Goal: Task Accomplishment & Management: Use online tool/utility

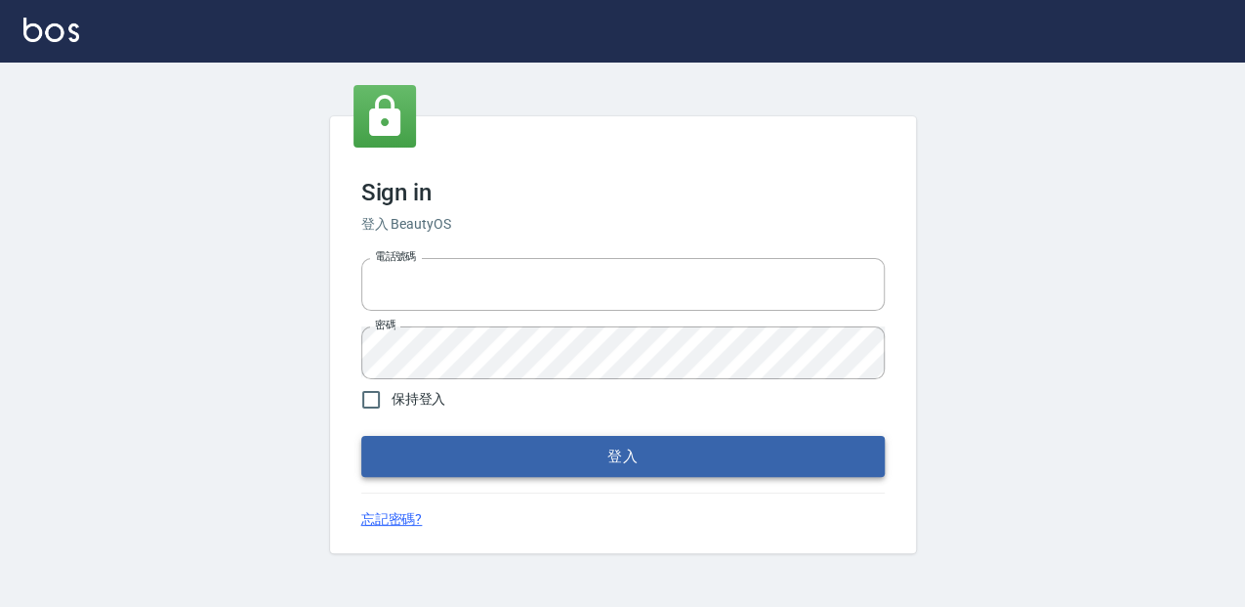
type input "0952331713"
click at [842, 453] on button "登入" at bounding box center [623, 456] width 524 height 41
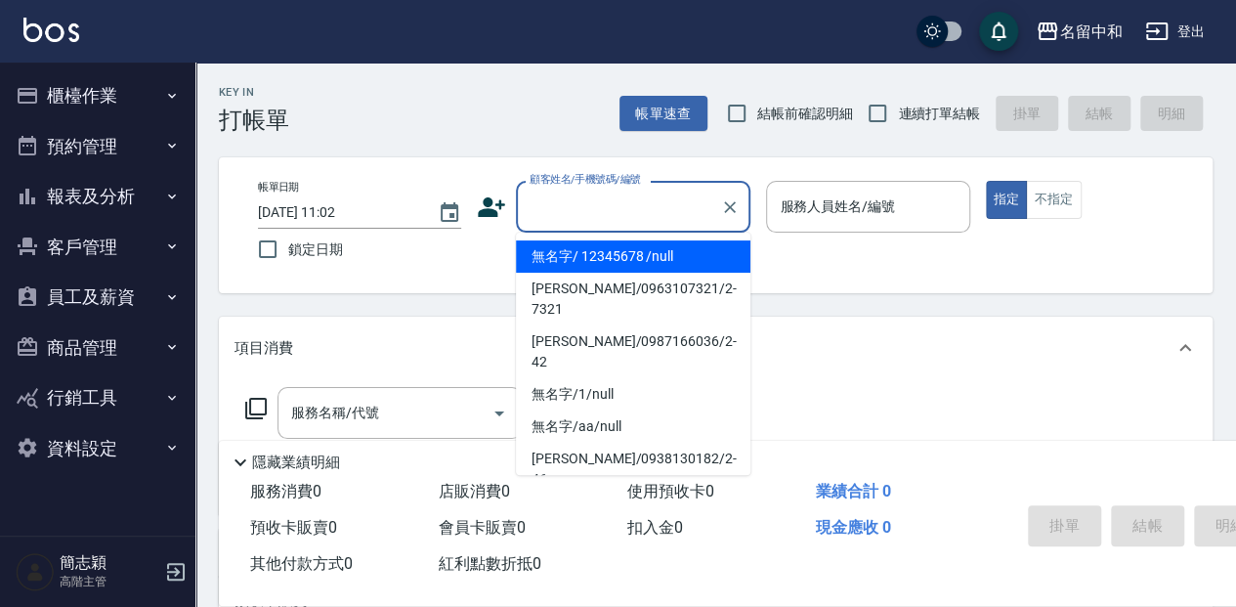
type input "無名字/ 12345678 /null"
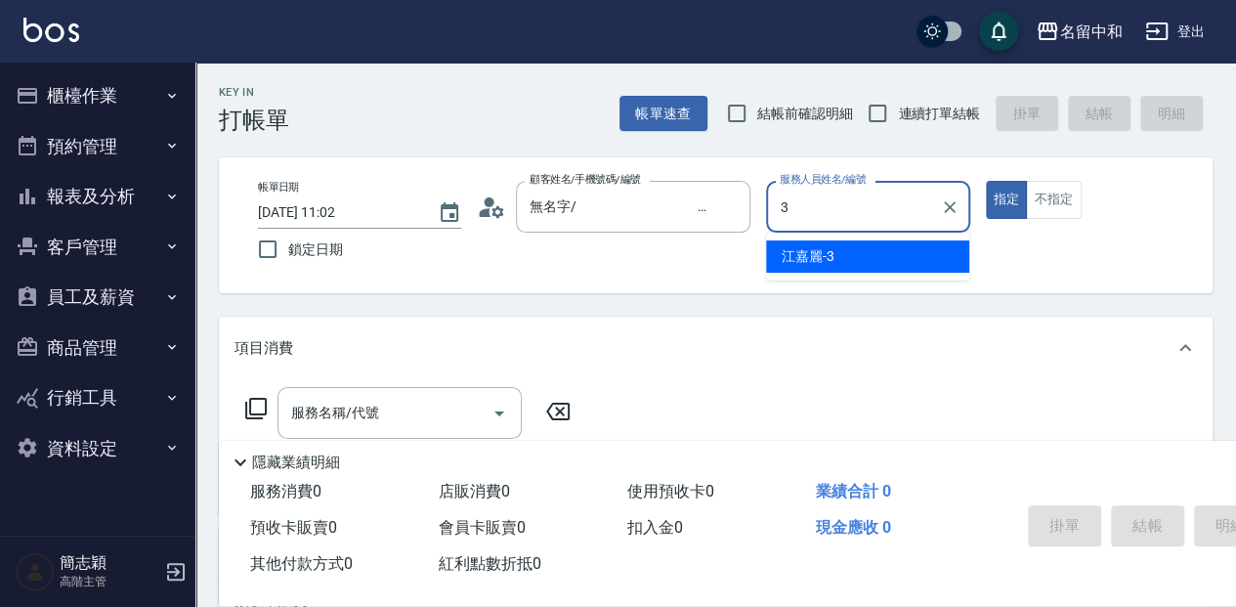
type input "江嘉麗-3"
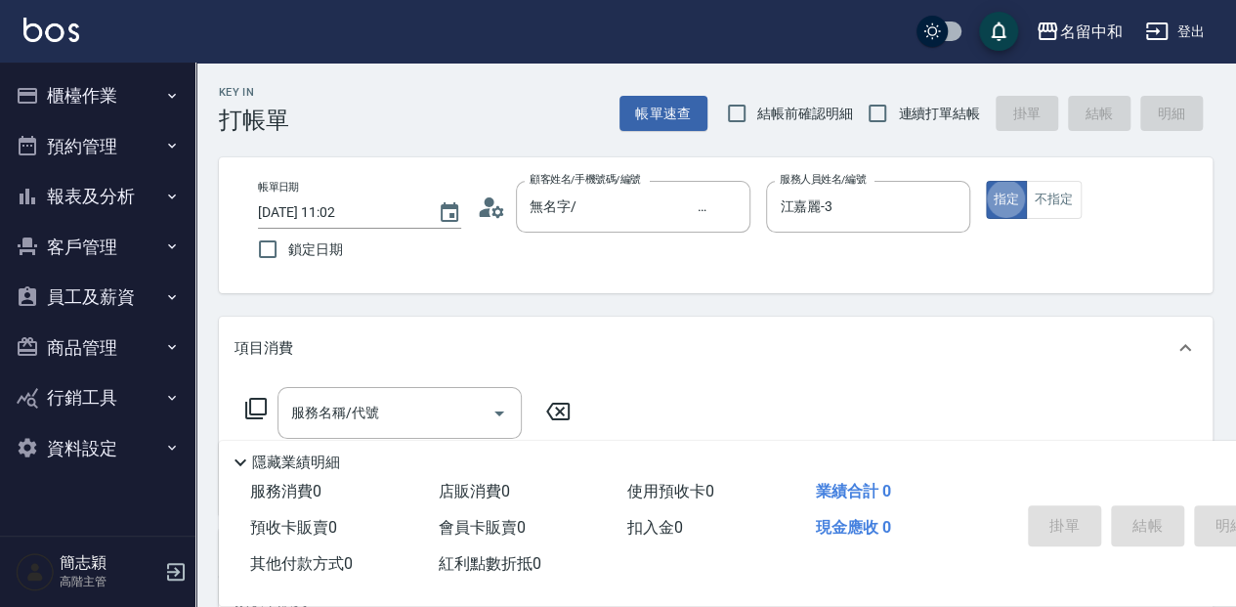
type button "true"
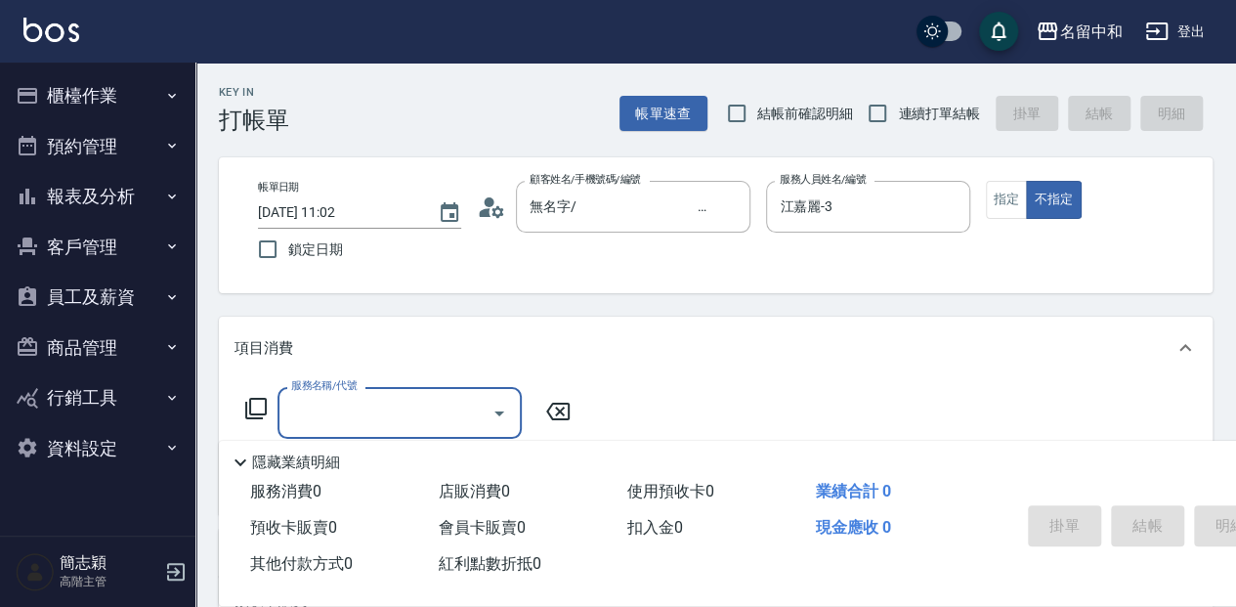
click at [245, 412] on icon at bounding box center [255, 408] width 21 height 21
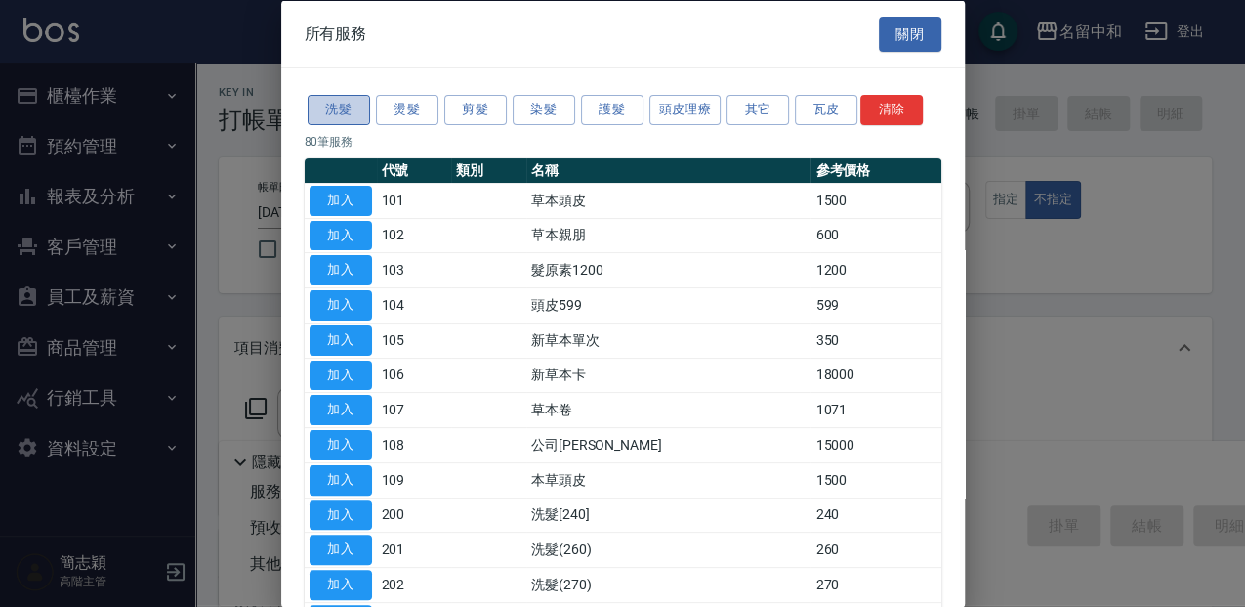
click at [364, 98] on button "洗髮" at bounding box center [339, 110] width 63 height 30
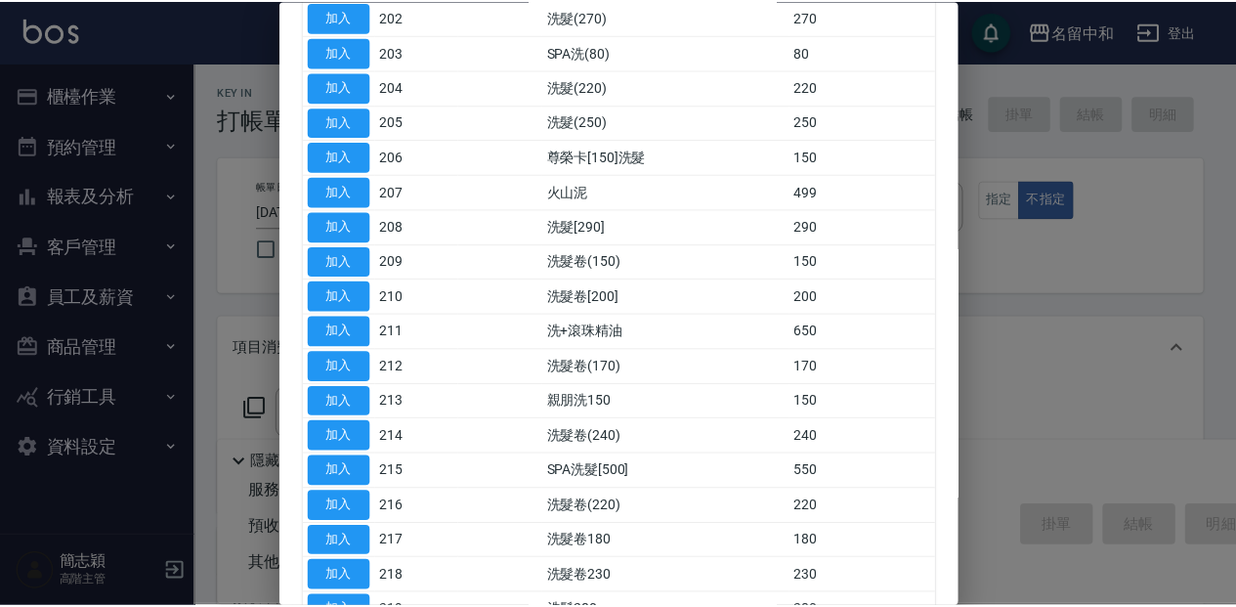
scroll to position [188, 0]
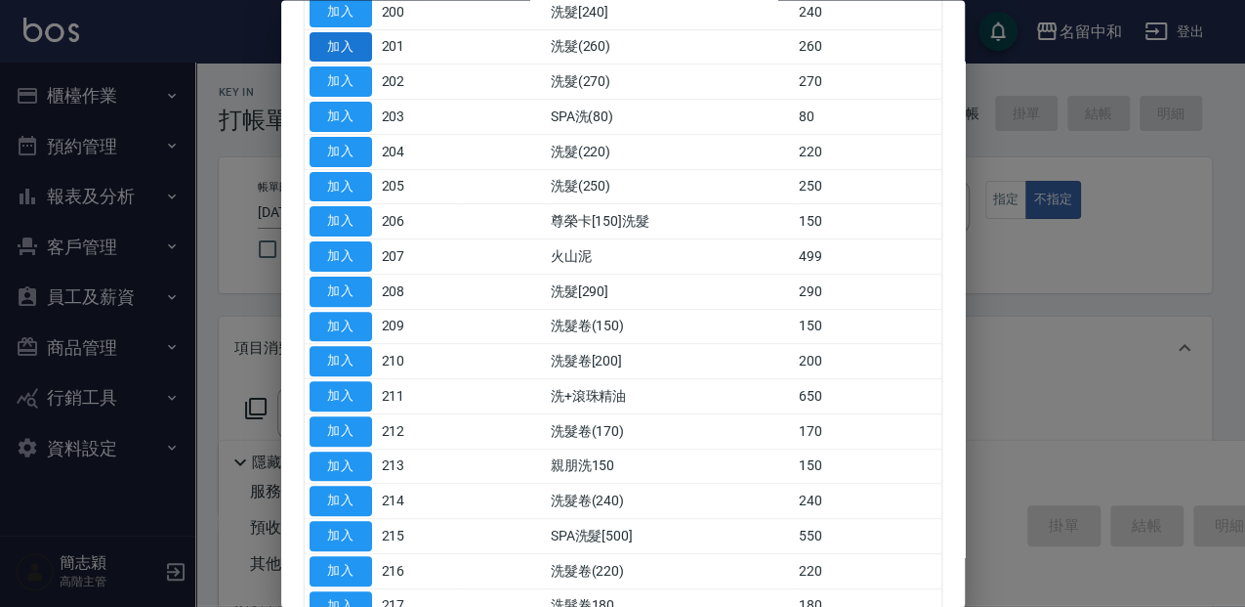
click at [356, 43] on button "加入" at bounding box center [341, 47] width 63 height 30
type input "洗髮(260)(201)"
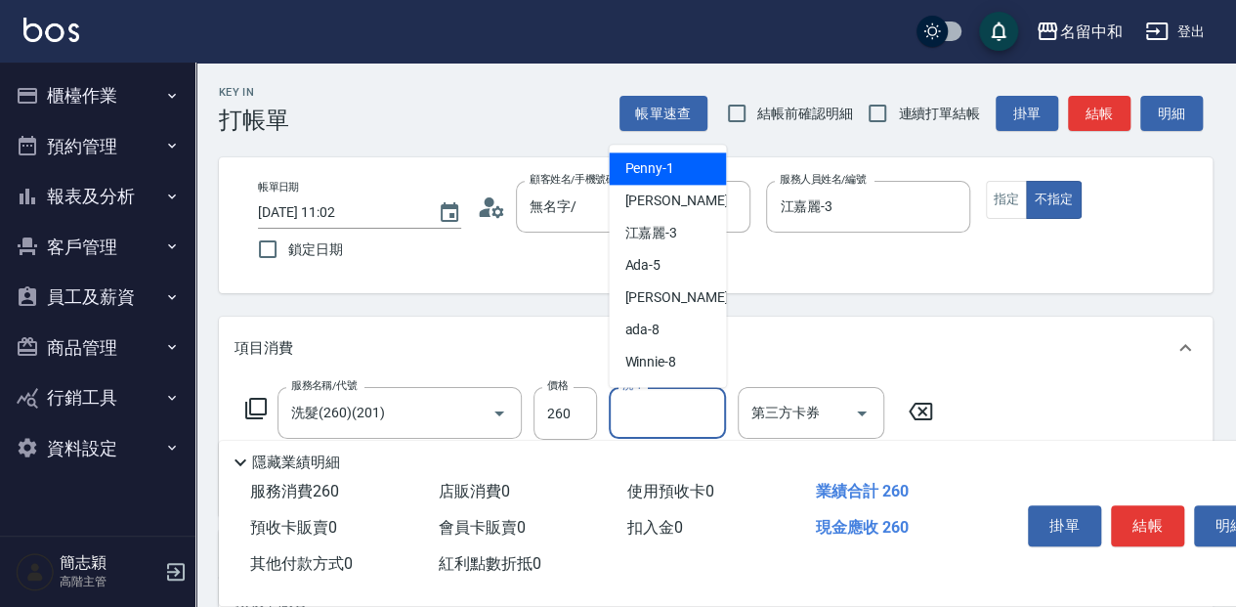
click at [668, 402] on input "洗-1" at bounding box center [667, 413] width 100 height 34
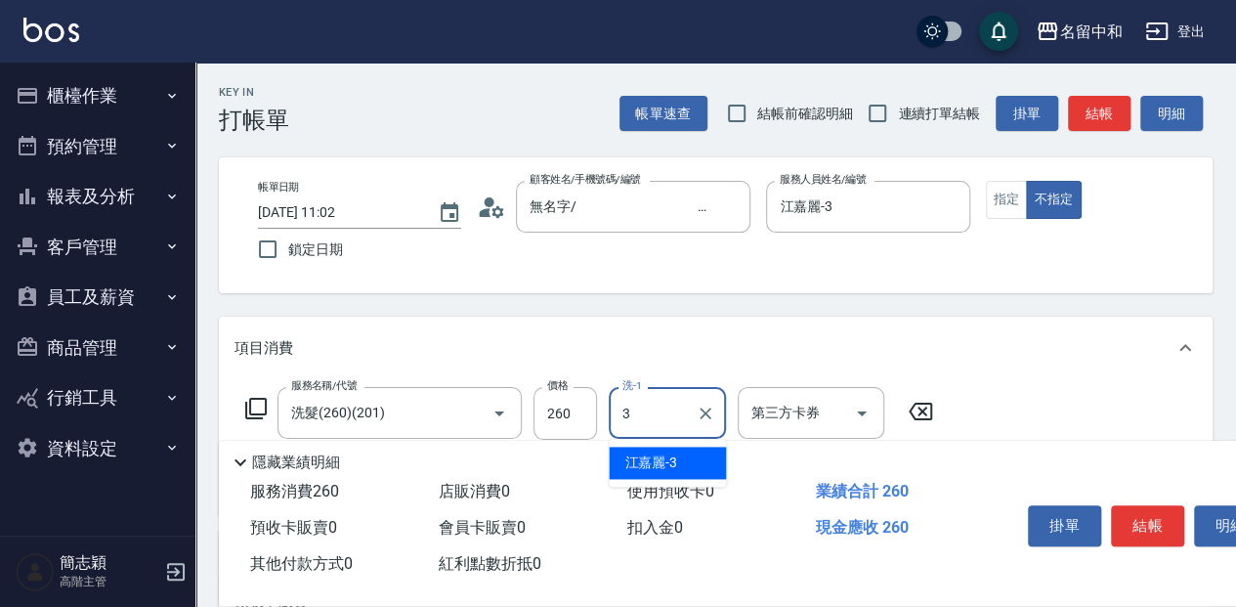
type input "江嘉麗-3"
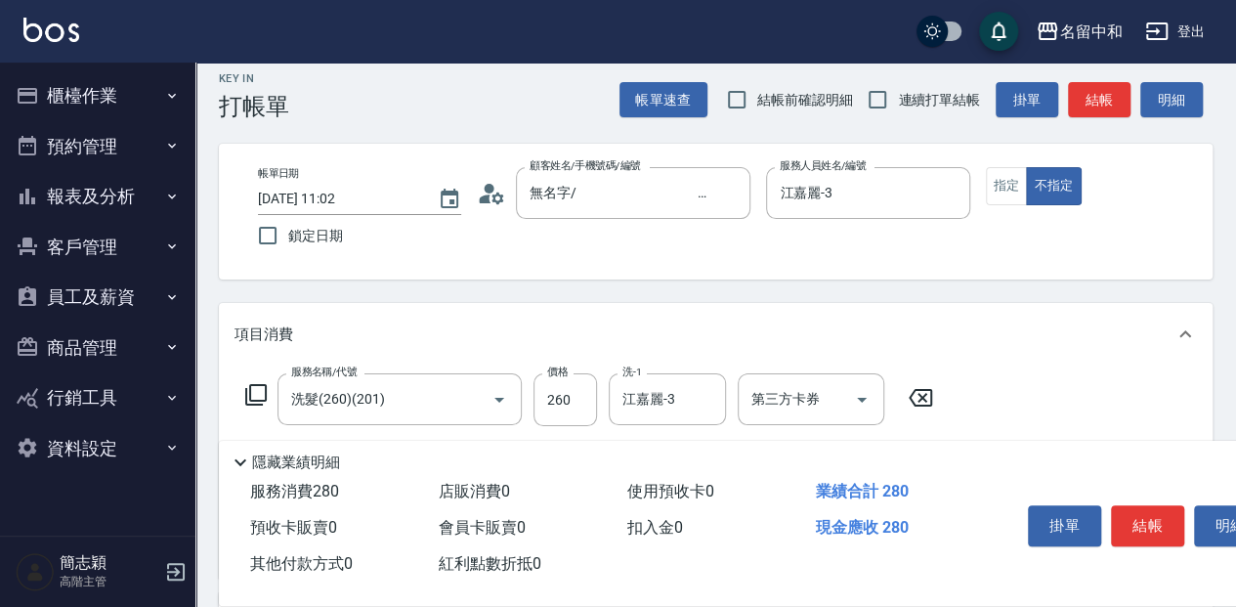
scroll to position [0, 0]
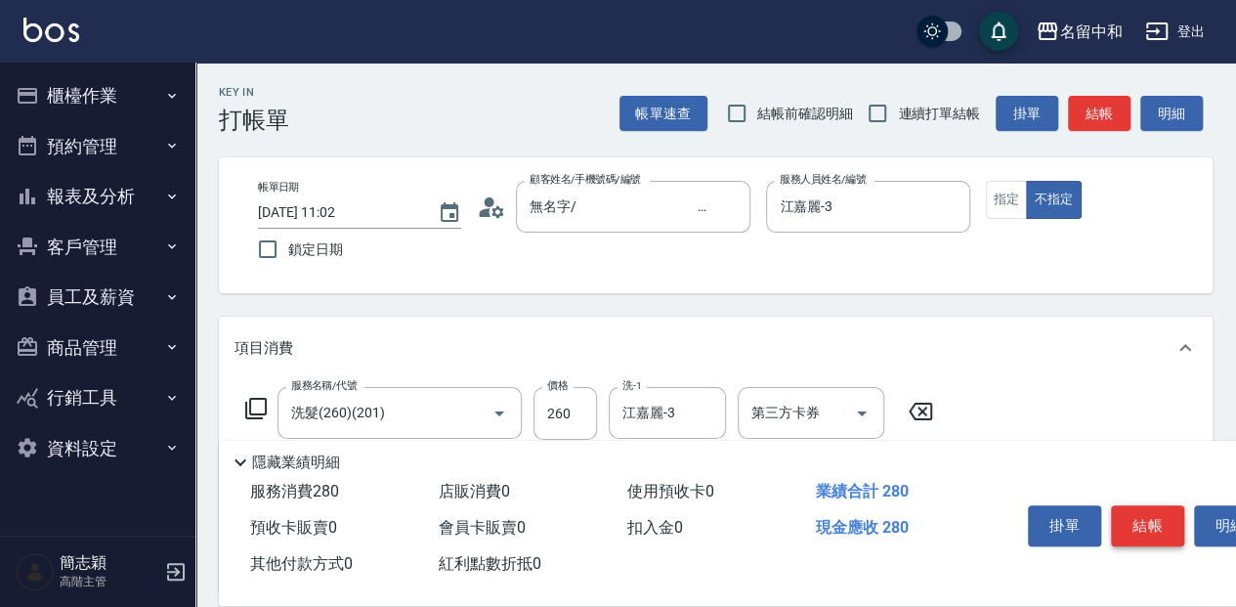
type input "潤絲20(801)"
click at [1146, 520] on button "結帳" at bounding box center [1147, 525] width 73 height 41
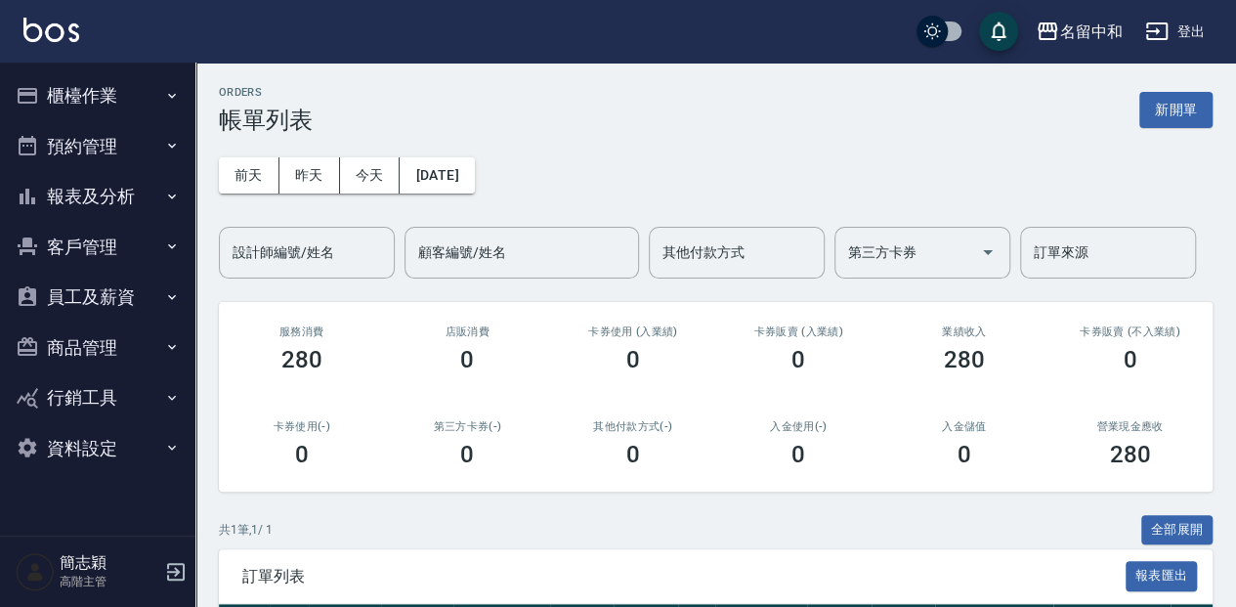
click at [130, 102] on button "櫃檯作業" at bounding box center [98, 95] width 180 height 51
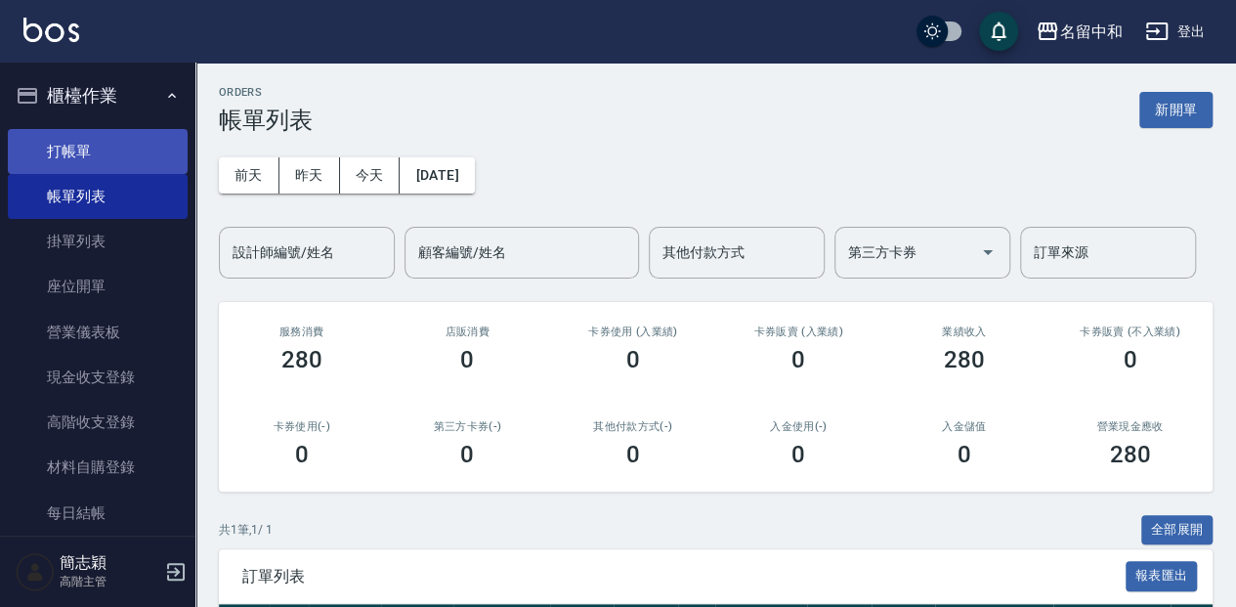
click at [131, 144] on link "打帳單" at bounding box center [98, 151] width 180 height 45
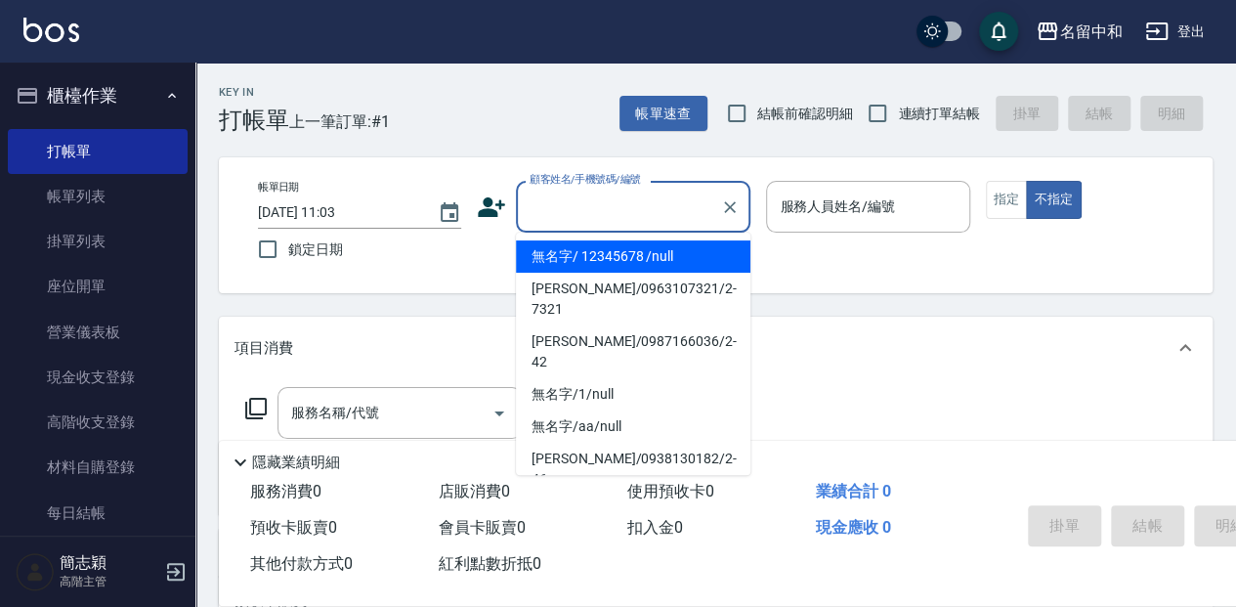
type input "無名字/ 12345678 /null"
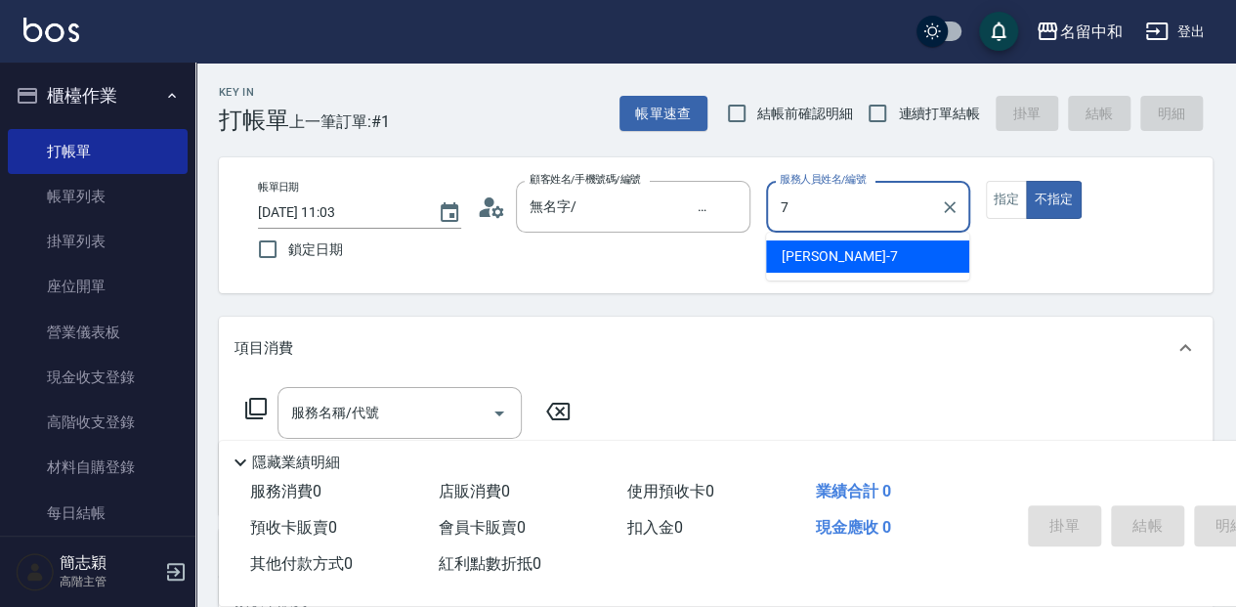
type input "[PERSON_NAME]-7"
type button "false"
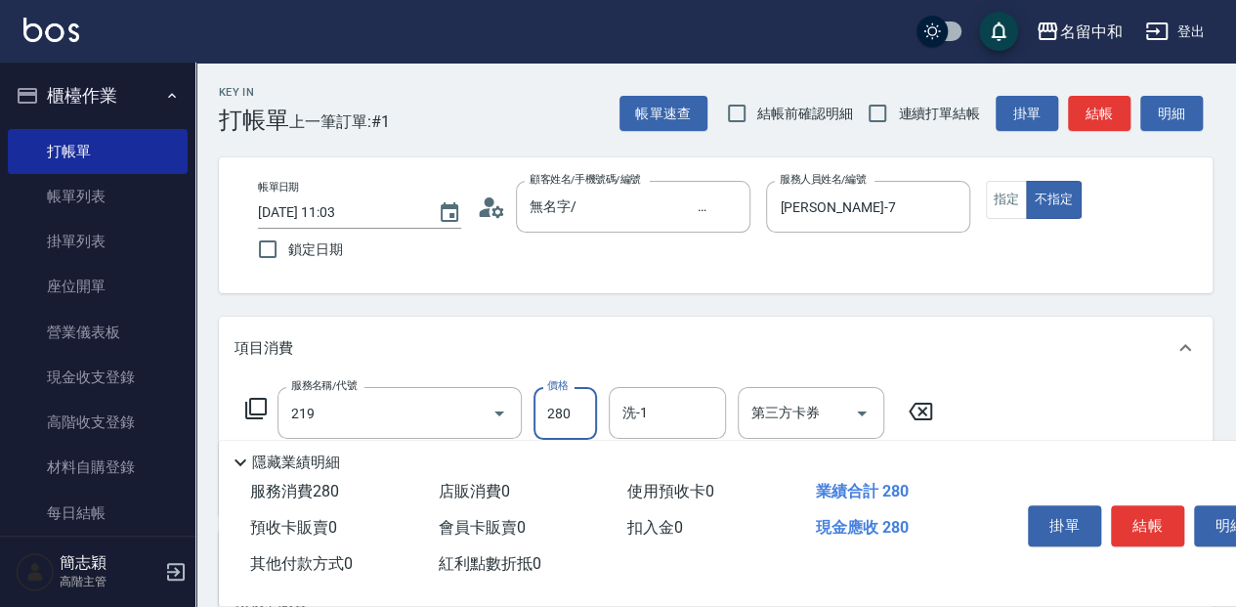
type input "洗髮280(219)"
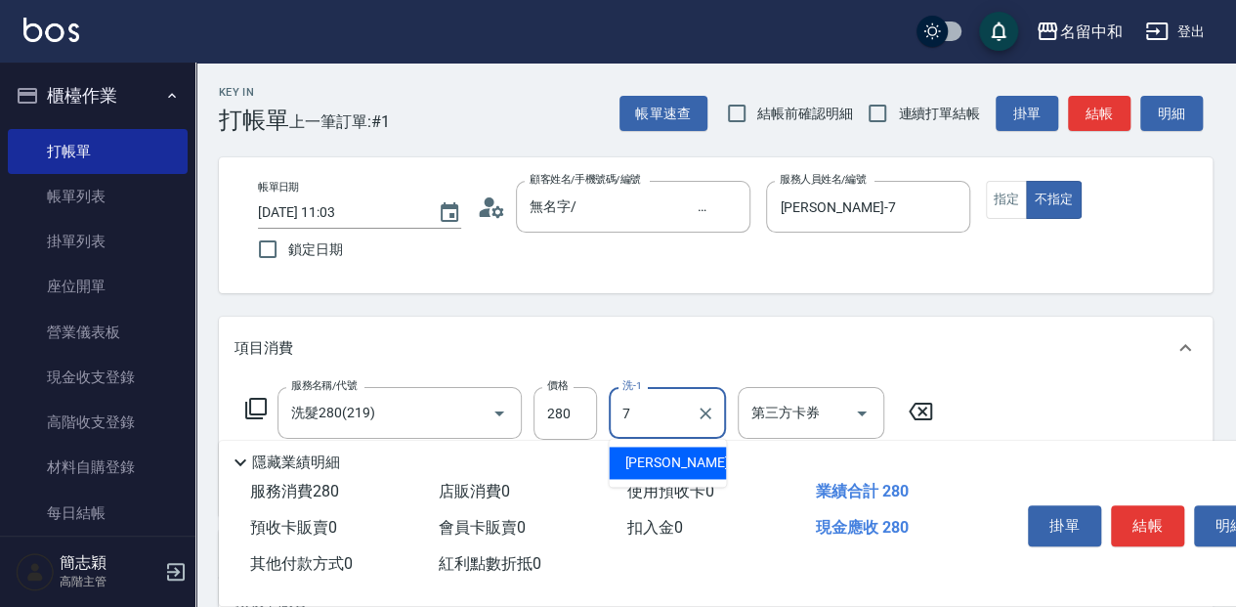
type input "[PERSON_NAME]-7"
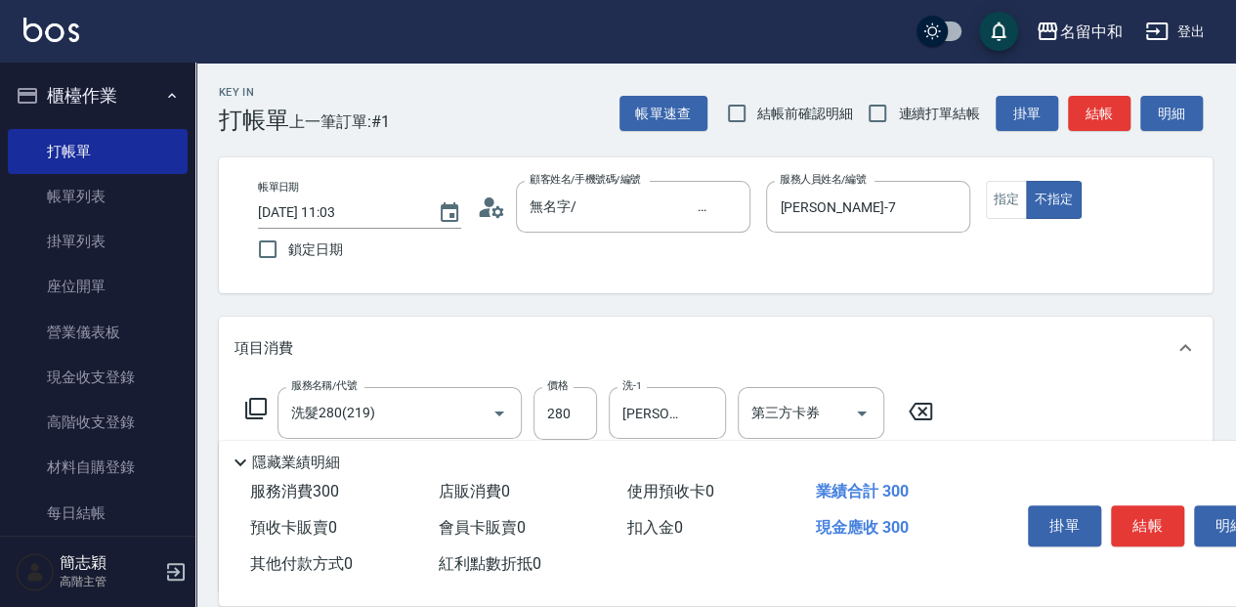
type input "潤絲20(801)"
click at [254, 406] on icon at bounding box center [255, 408] width 23 height 23
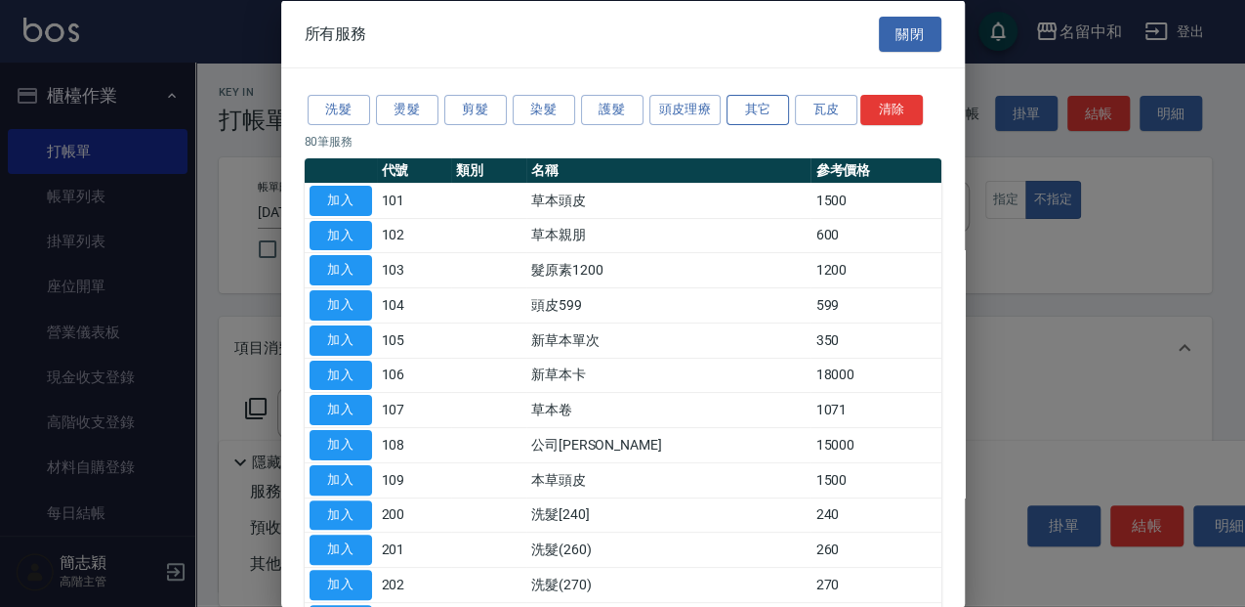
click at [742, 107] on button "其它" at bounding box center [758, 110] width 63 height 30
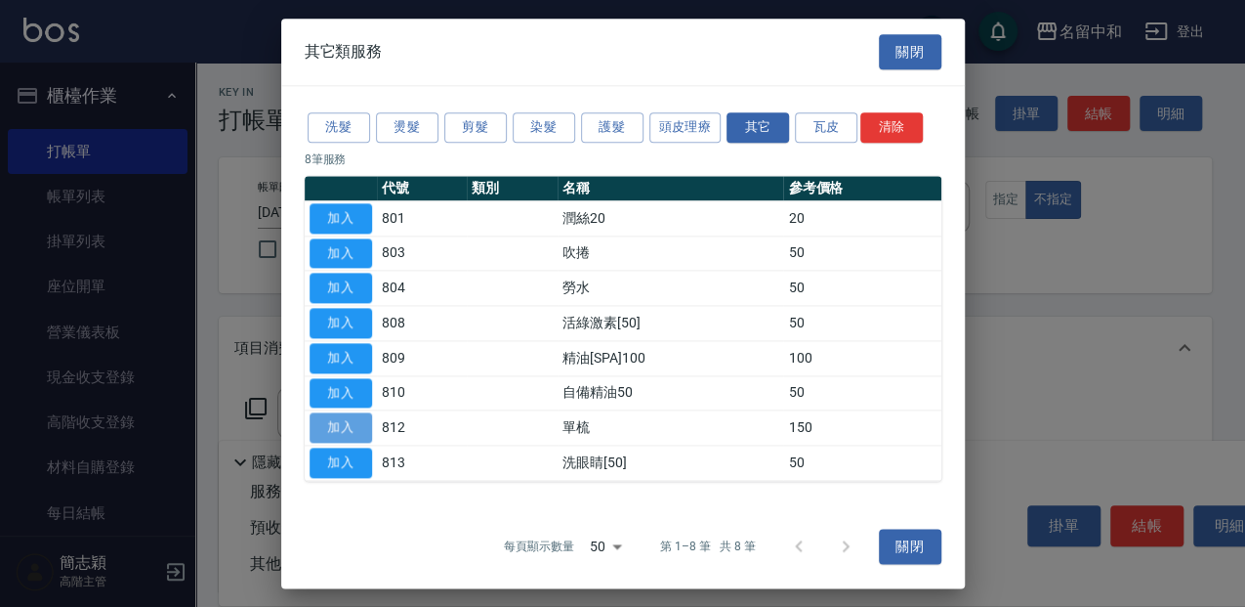
click at [362, 431] on button "加入" at bounding box center [341, 428] width 63 height 30
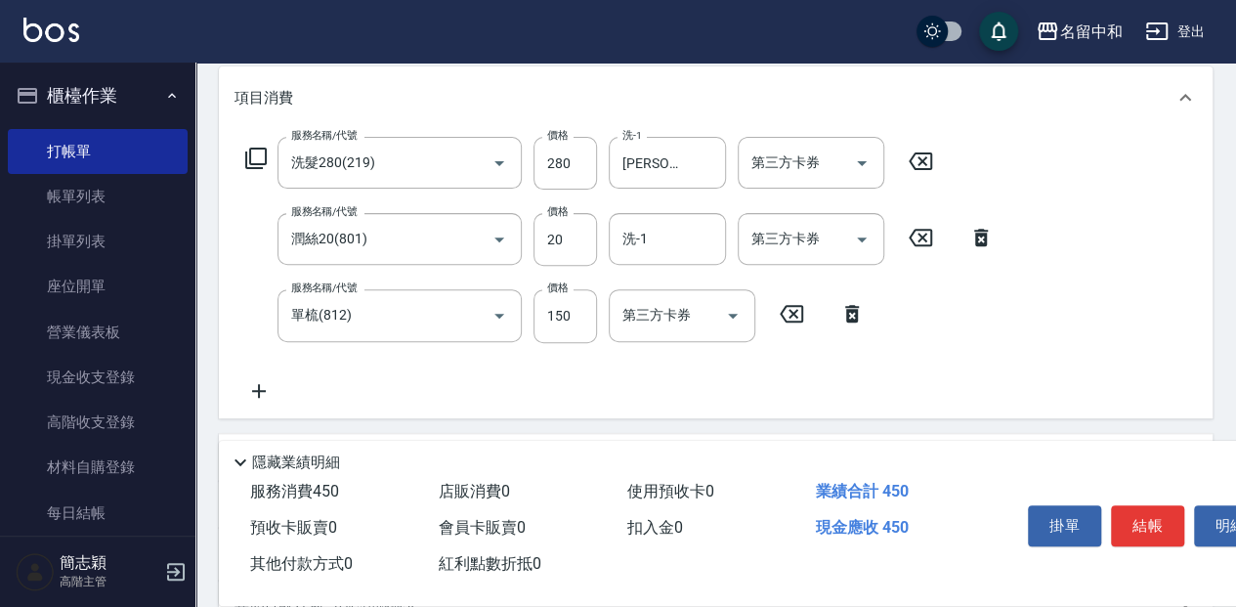
scroll to position [260, 0]
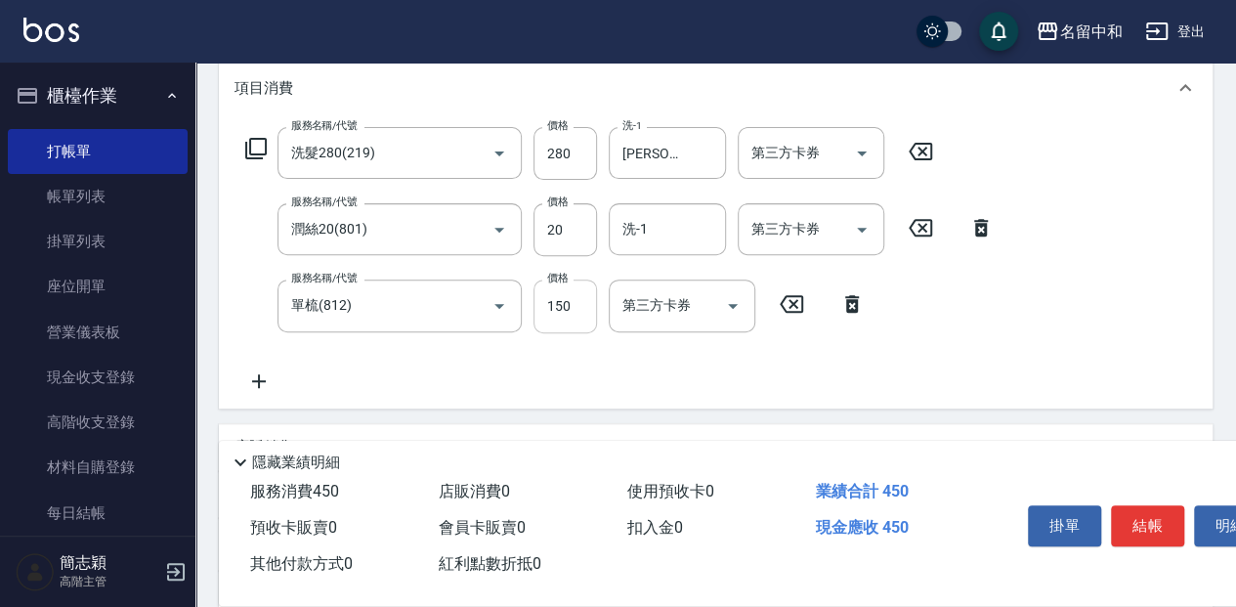
click at [585, 316] on input "150" at bounding box center [564, 305] width 63 height 53
type input "100"
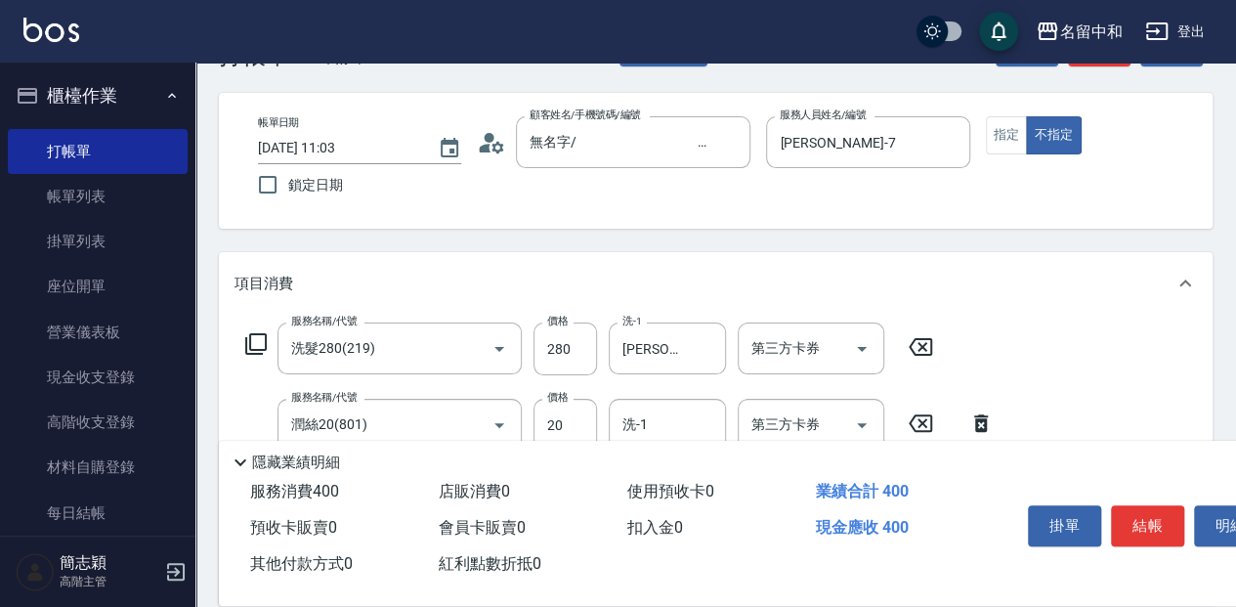
scroll to position [0, 0]
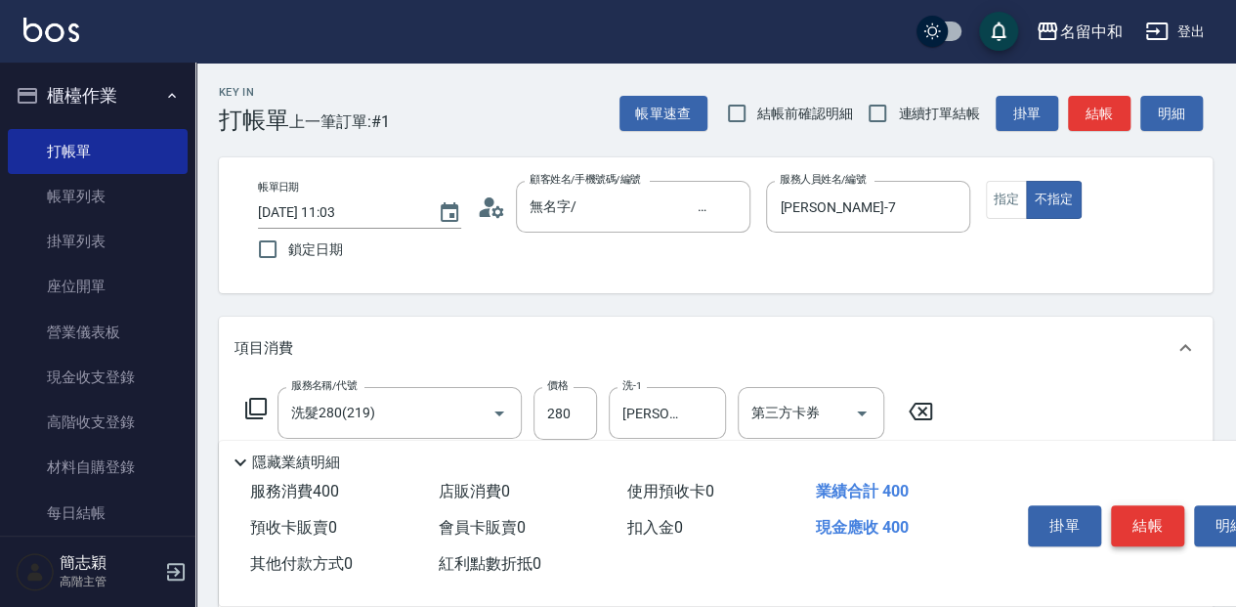
click at [1149, 527] on button "結帳" at bounding box center [1147, 525] width 73 height 41
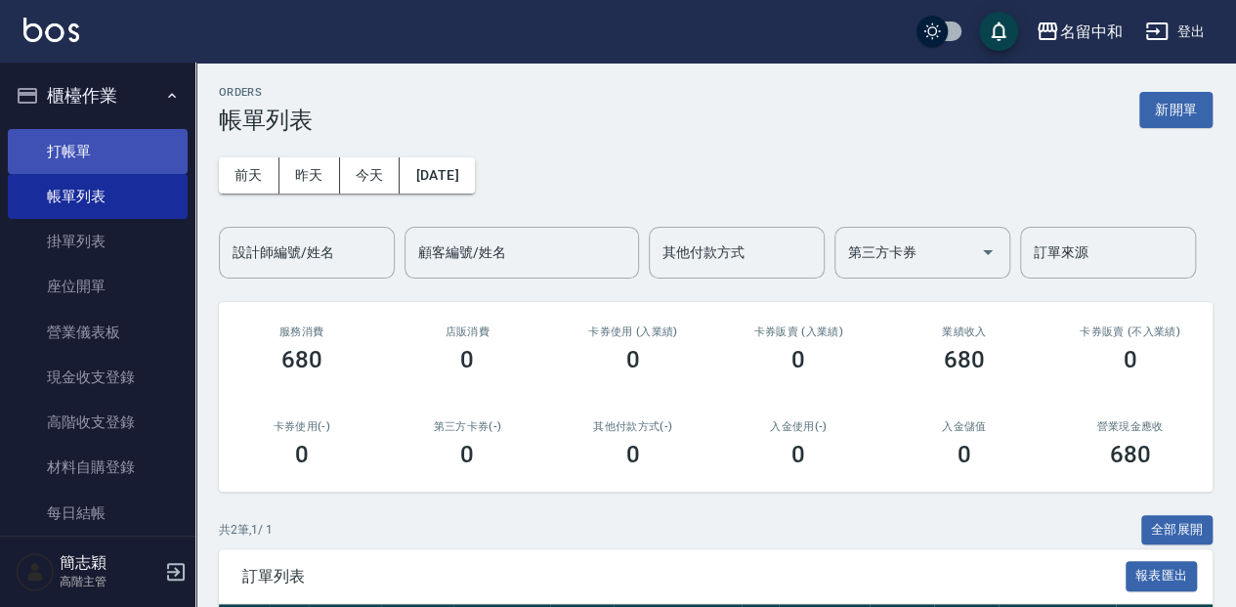
click at [68, 151] on link "打帳單" at bounding box center [98, 151] width 180 height 45
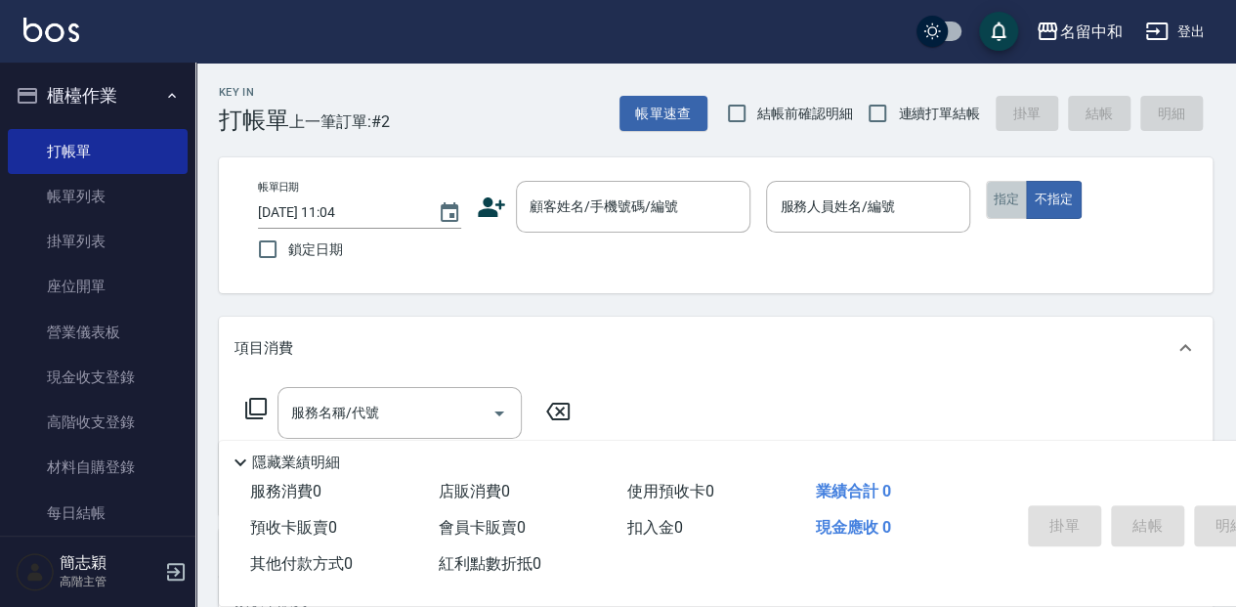
click at [1011, 197] on button "指定" at bounding box center [1007, 200] width 42 height 38
click at [636, 149] on div "Key In 打帳單 上一筆訂單:#2 帳單速查 結帳前確認明細 連續打單結帳 掛單 結帳 明細 帳單日期 [DATE] 11:04 鎖定日期 顧客姓名/手機…" at bounding box center [715, 506] width 1040 height 887
click at [876, 112] on input "連續打單結帳" at bounding box center [877, 113] width 41 height 41
click at [878, 112] on input "連續打單結帳" at bounding box center [877, 113] width 41 height 41
click at [879, 112] on input "連續打單結帳" at bounding box center [877, 113] width 41 height 41
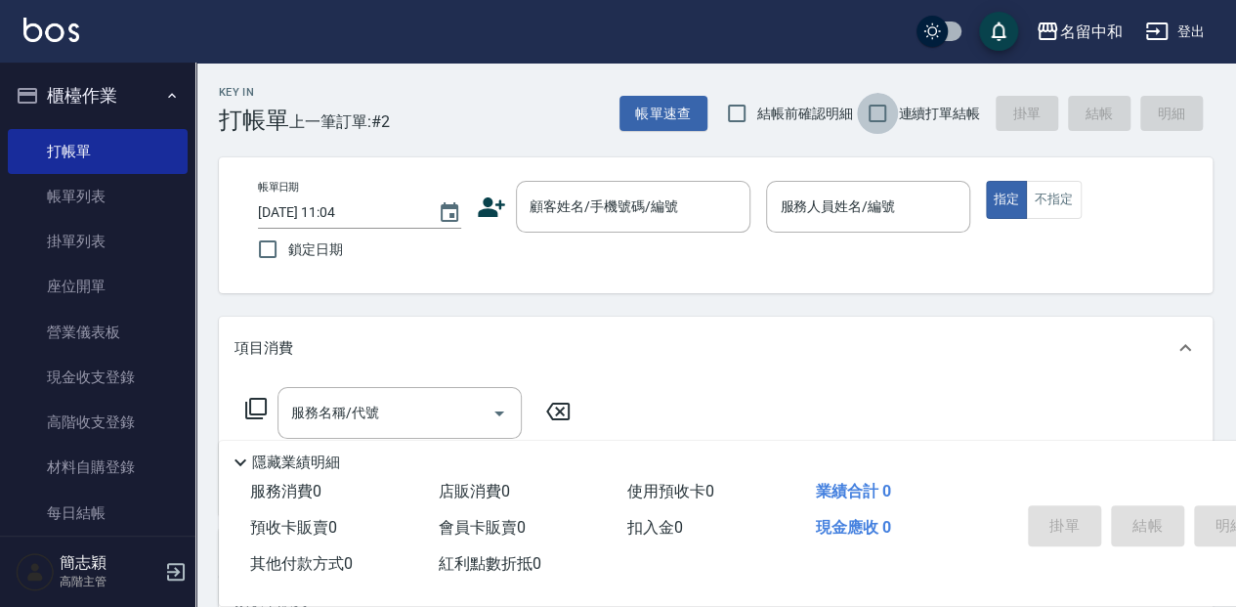
checkbox input "true"
click at [941, 148] on div "Key In 打帳單 上一筆訂單:#2 帳單速查 結帳前確認明細 連續打單結帳 掛單 結帳 明細 帳單日期 [DATE] 11:04 鎖定日期 顧客姓名/手機…" at bounding box center [715, 506] width 1040 height 887
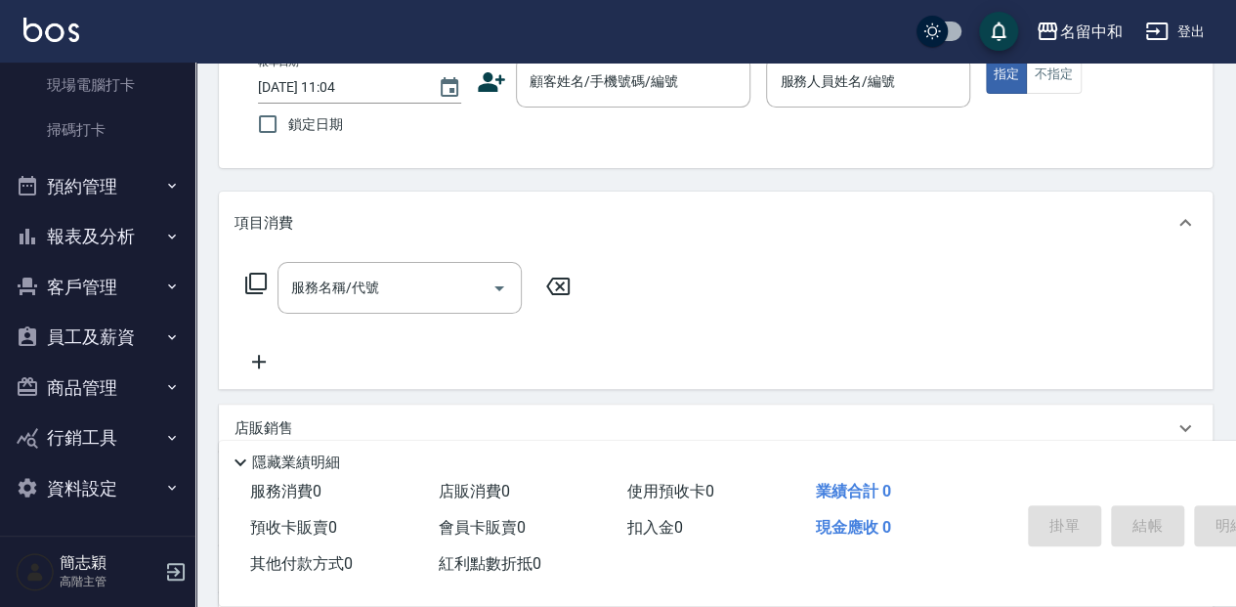
scroll to position [130, 0]
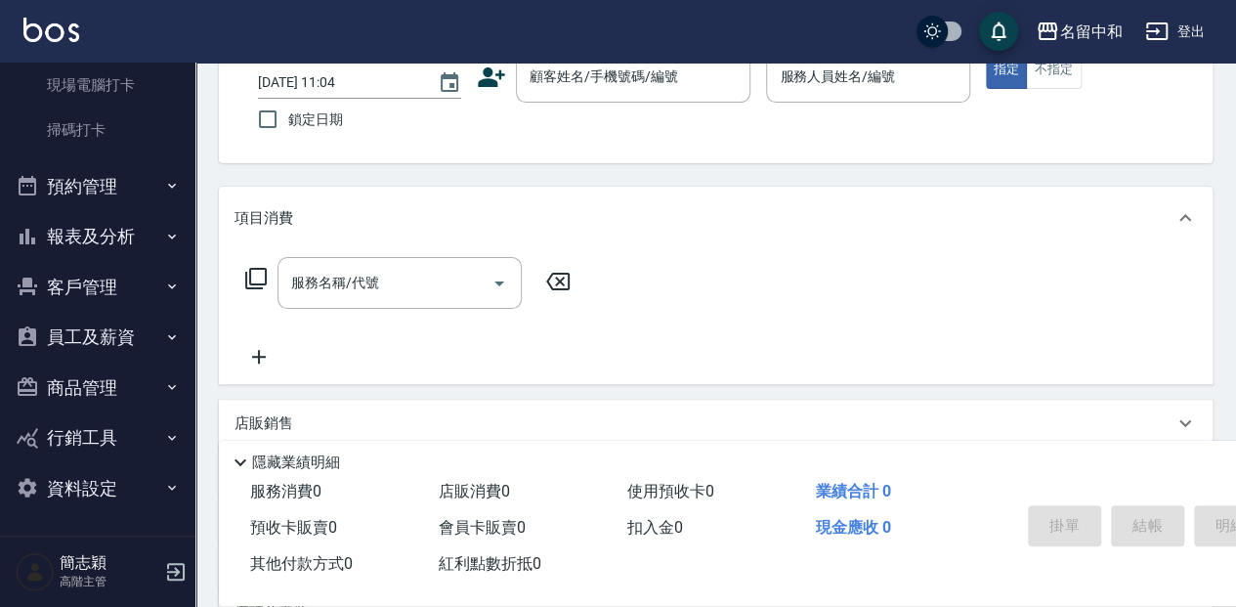
click at [122, 239] on button "報表及分析" at bounding box center [98, 236] width 180 height 51
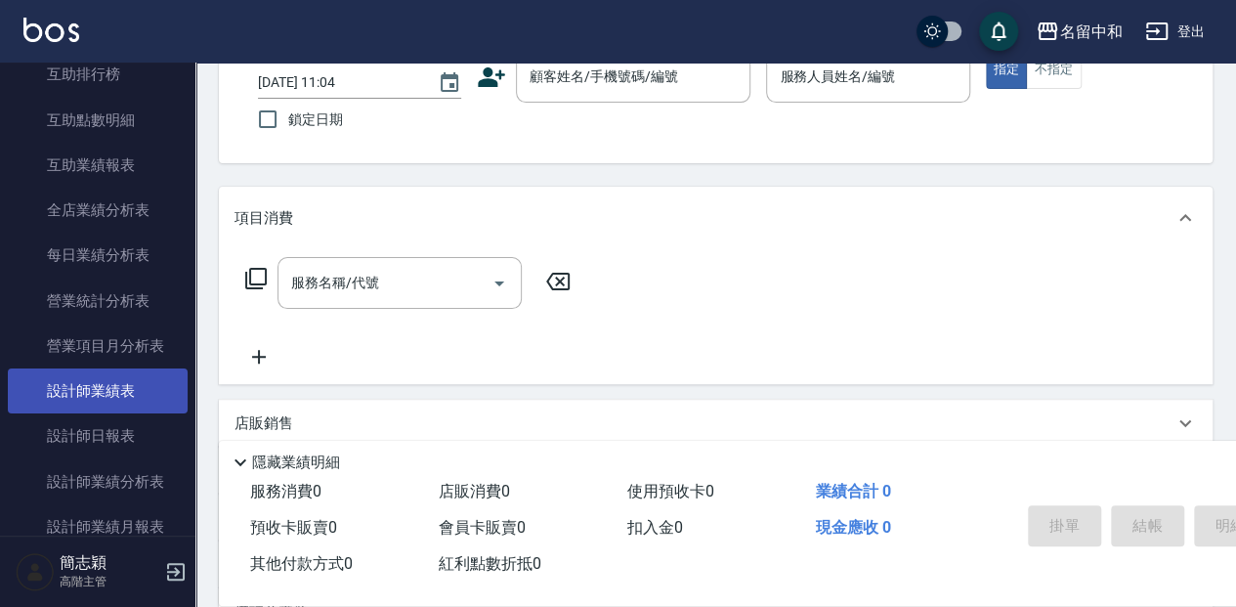
scroll to position [1104, 0]
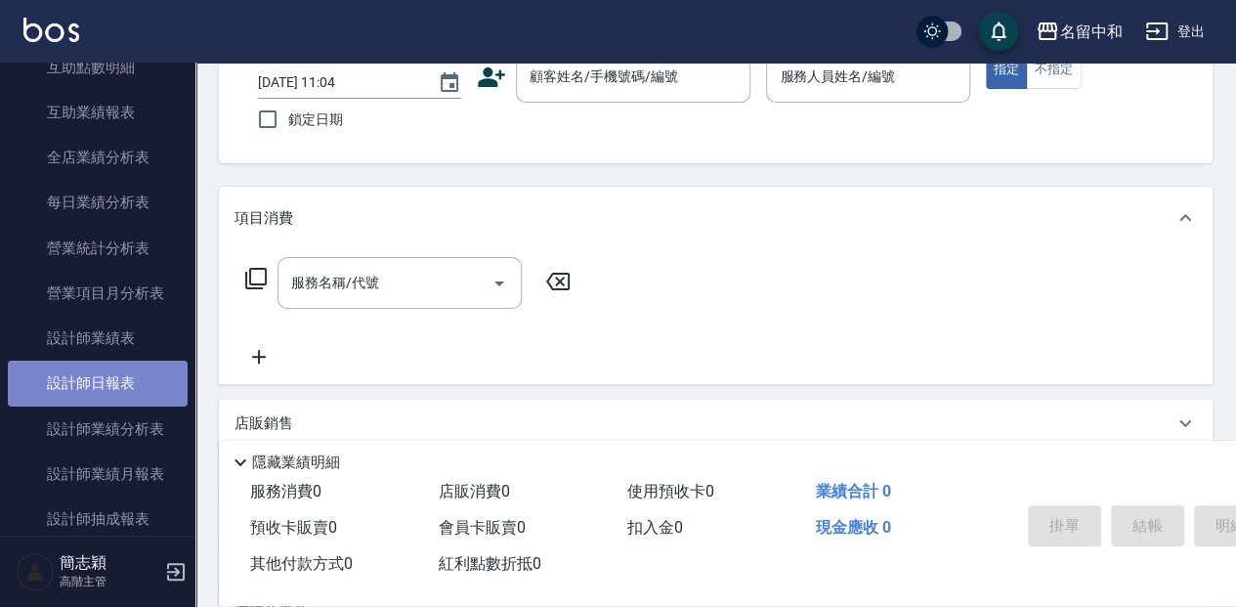
click at [132, 381] on link "設計師日報表" at bounding box center [98, 382] width 180 height 45
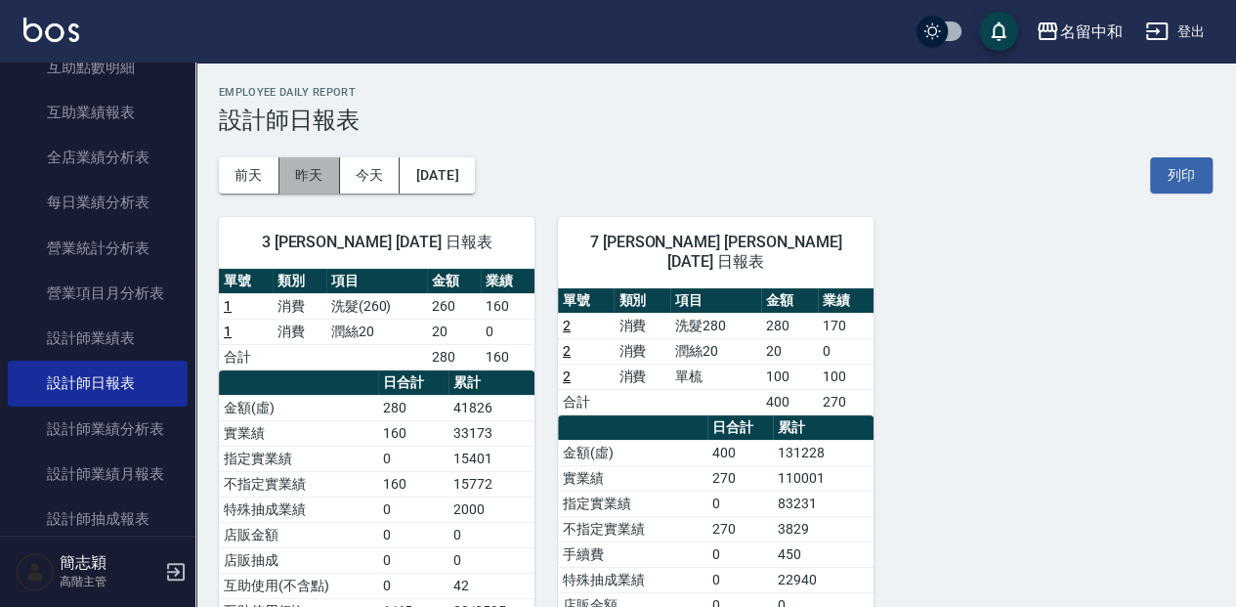
click at [318, 184] on button "昨天" at bounding box center [309, 175] width 61 height 36
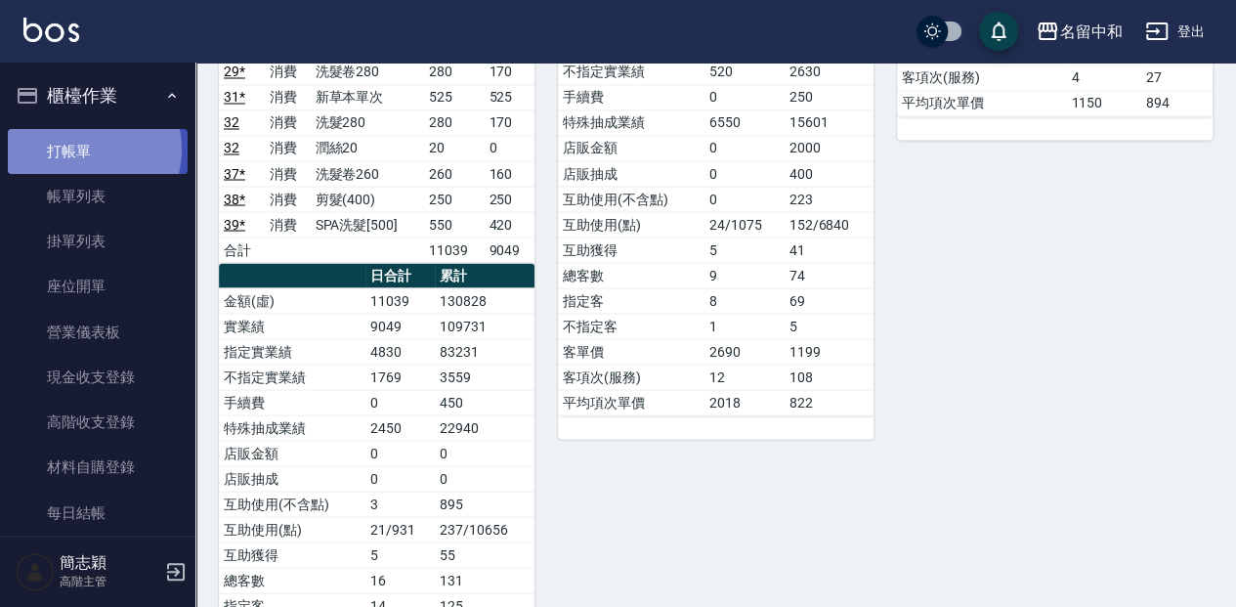
drag, startPoint x: 82, startPoint y: 148, endPoint x: 136, endPoint y: 191, distance: 68.8
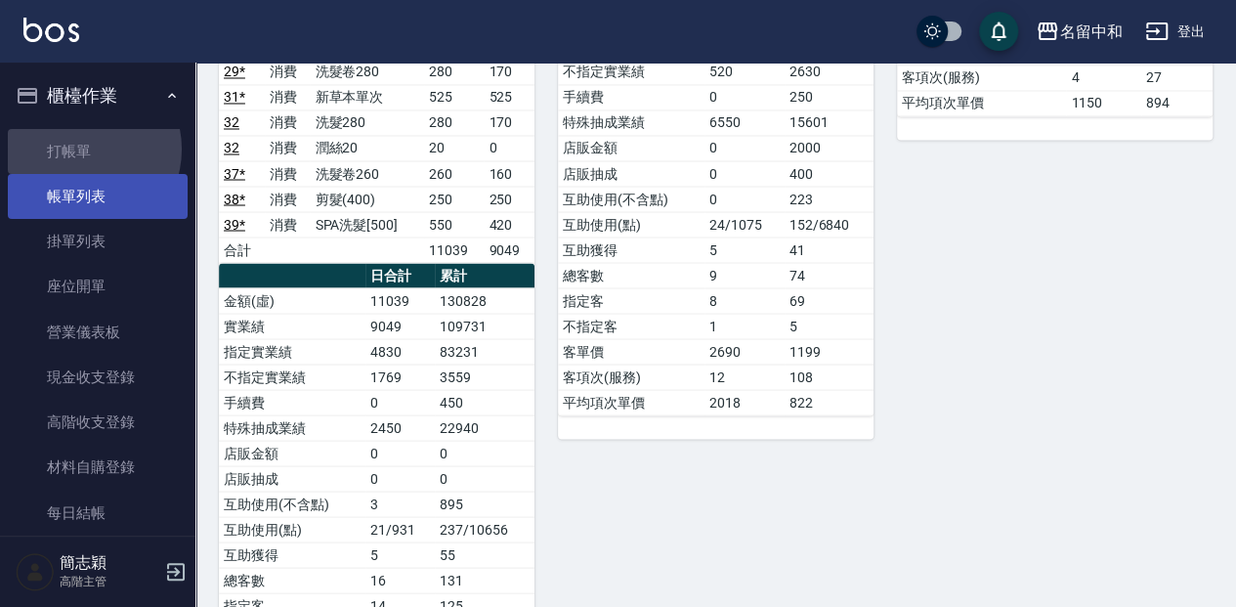
click at [84, 149] on link "打帳單" at bounding box center [98, 151] width 180 height 45
